Goal: Transaction & Acquisition: Purchase product/service

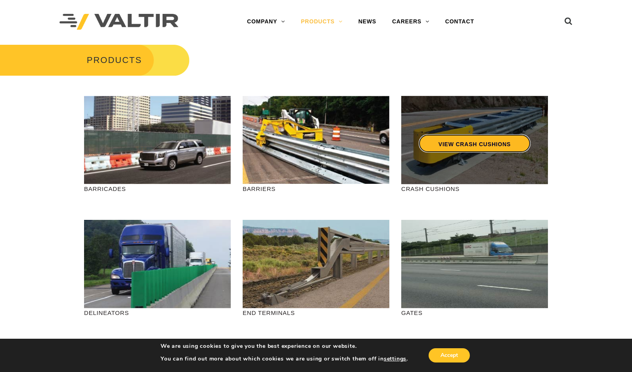
click at [448, 146] on link "VIEW CRASH CUSHIONS" at bounding box center [475, 143] width 112 height 18
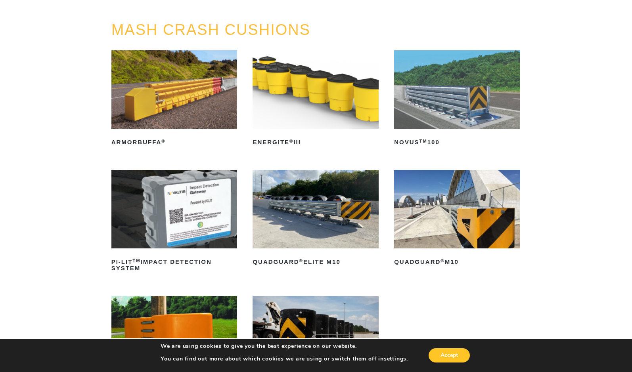
scroll to position [119, 0]
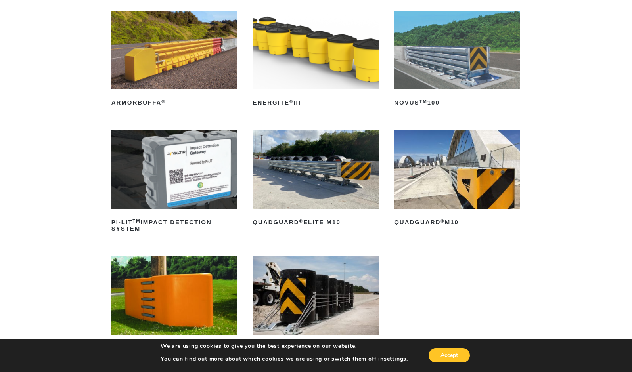
click at [477, 194] on img at bounding box center [457, 169] width 126 height 79
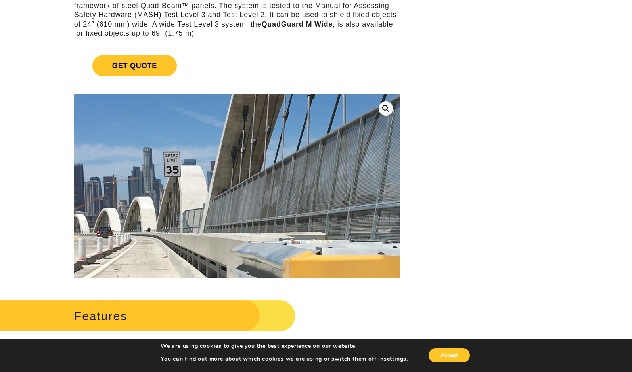
scroll to position [40, 0]
